Goal: Check status: Check status

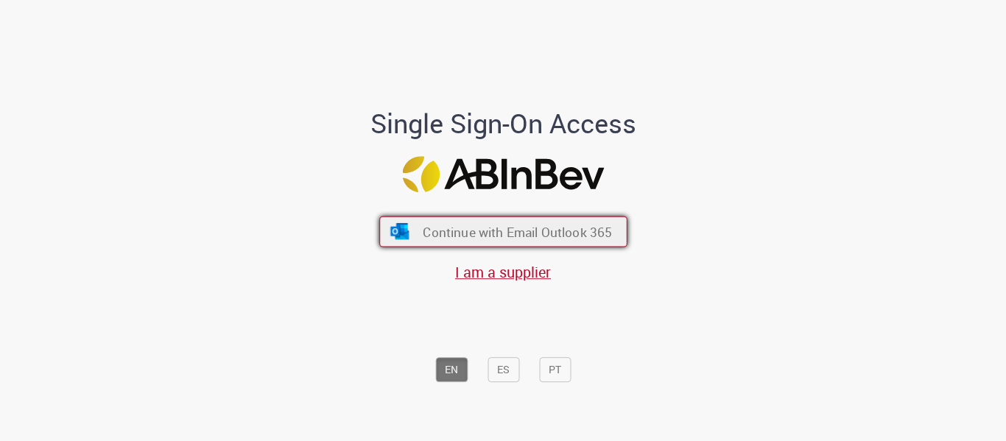
click at [480, 228] on span "Continue with Email Outlook 365" at bounding box center [517, 231] width 189 height 17
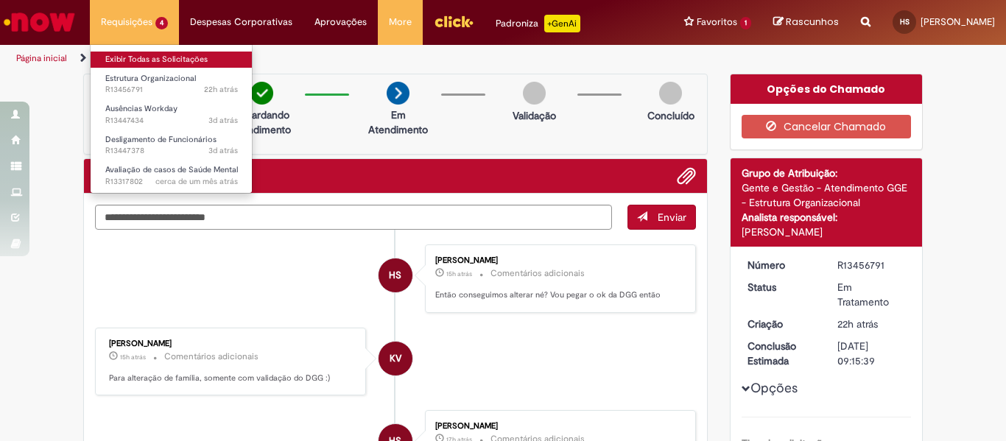
click at [140, 62] on link "Exibir Todas as Solicitações" at bounding box center [172, 60] width 162 height 16
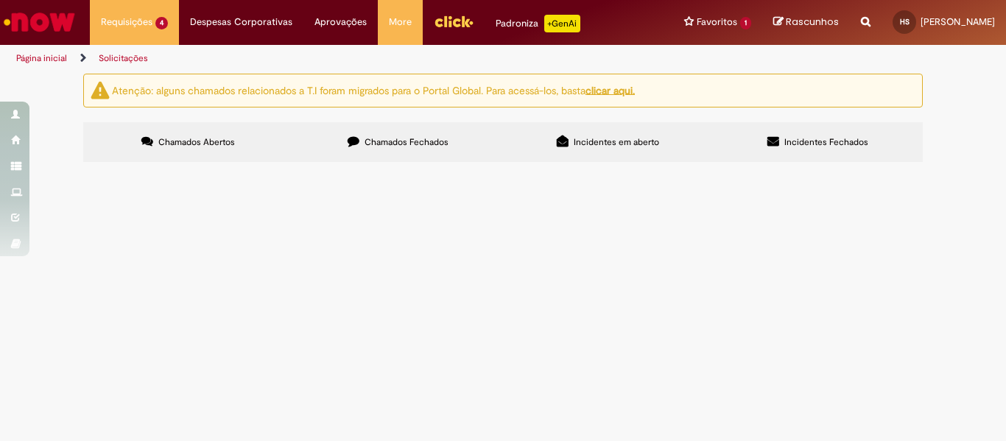
scroll to position [82, 0]
click at [0, 0] on span "Pessoal, relançando o desligamento da Giovana para 01-09, pois o que lançamos p…" at bounding box center [0, 0] width 0 height 0
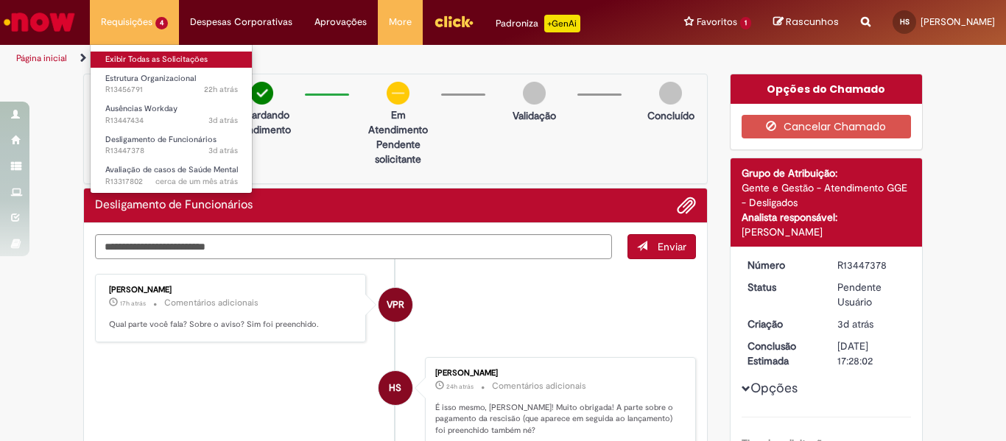
click at [169, 54] on link "Exibir Todas as Solicitações" at bounding box center [172, 60] width 162 height 16
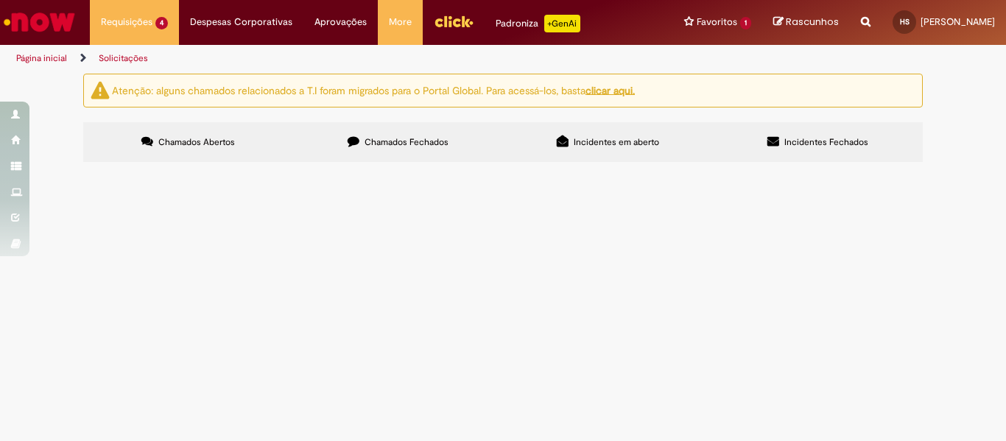
scroll to position [97, 0]
click at [0, 0] on span "Pessoal, preciso subir uma licença não remunerada para a funcionária em questão…" at bounding box center [0, 0] width 0 height 0
